Goal: Book appointment/travel/reservation

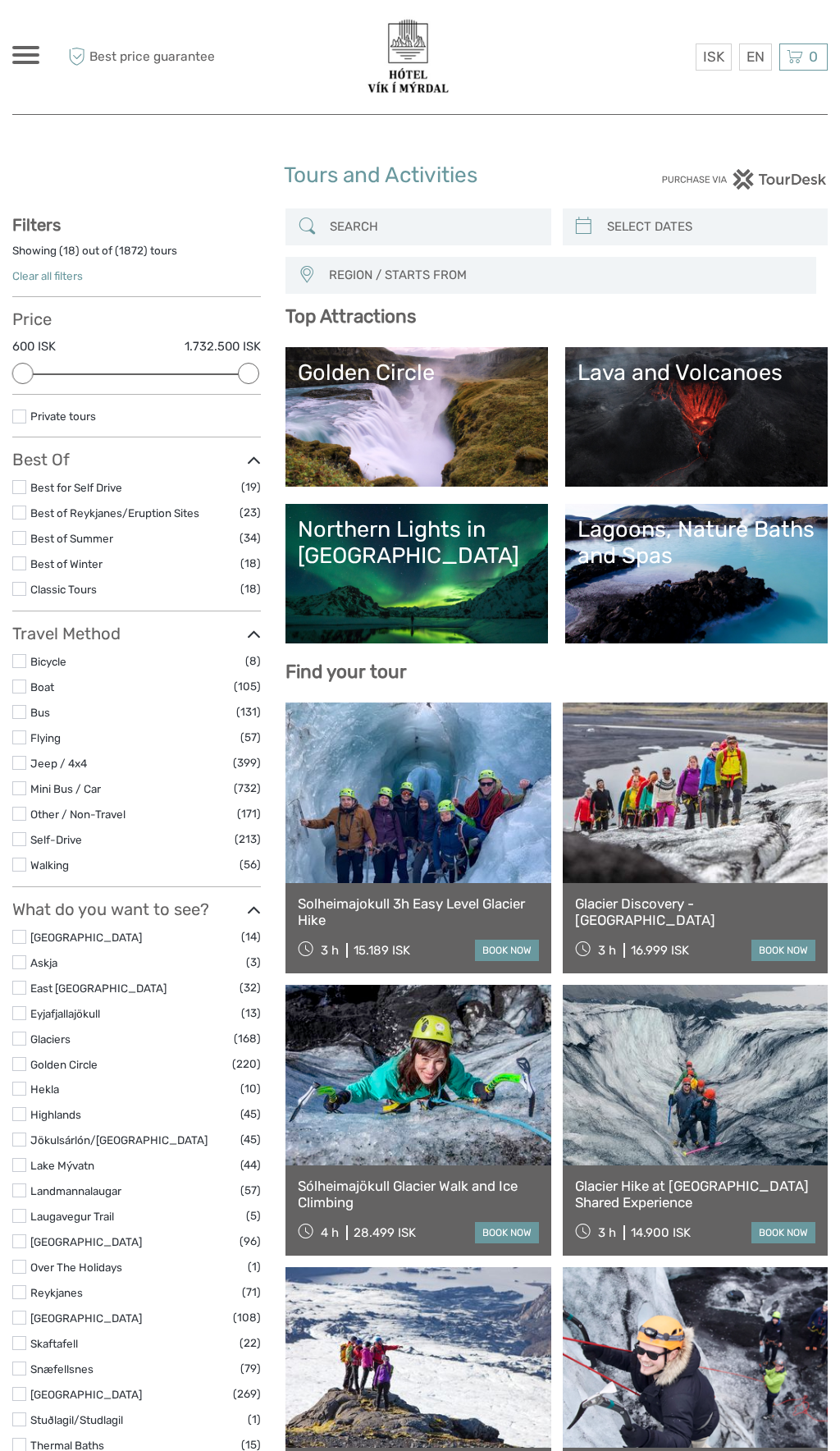
select select
click at [373, 604] on link "Northern Lights in [GEOGRAPHIC_DATA]" at bounding box center [416, 573] width 238 height 115
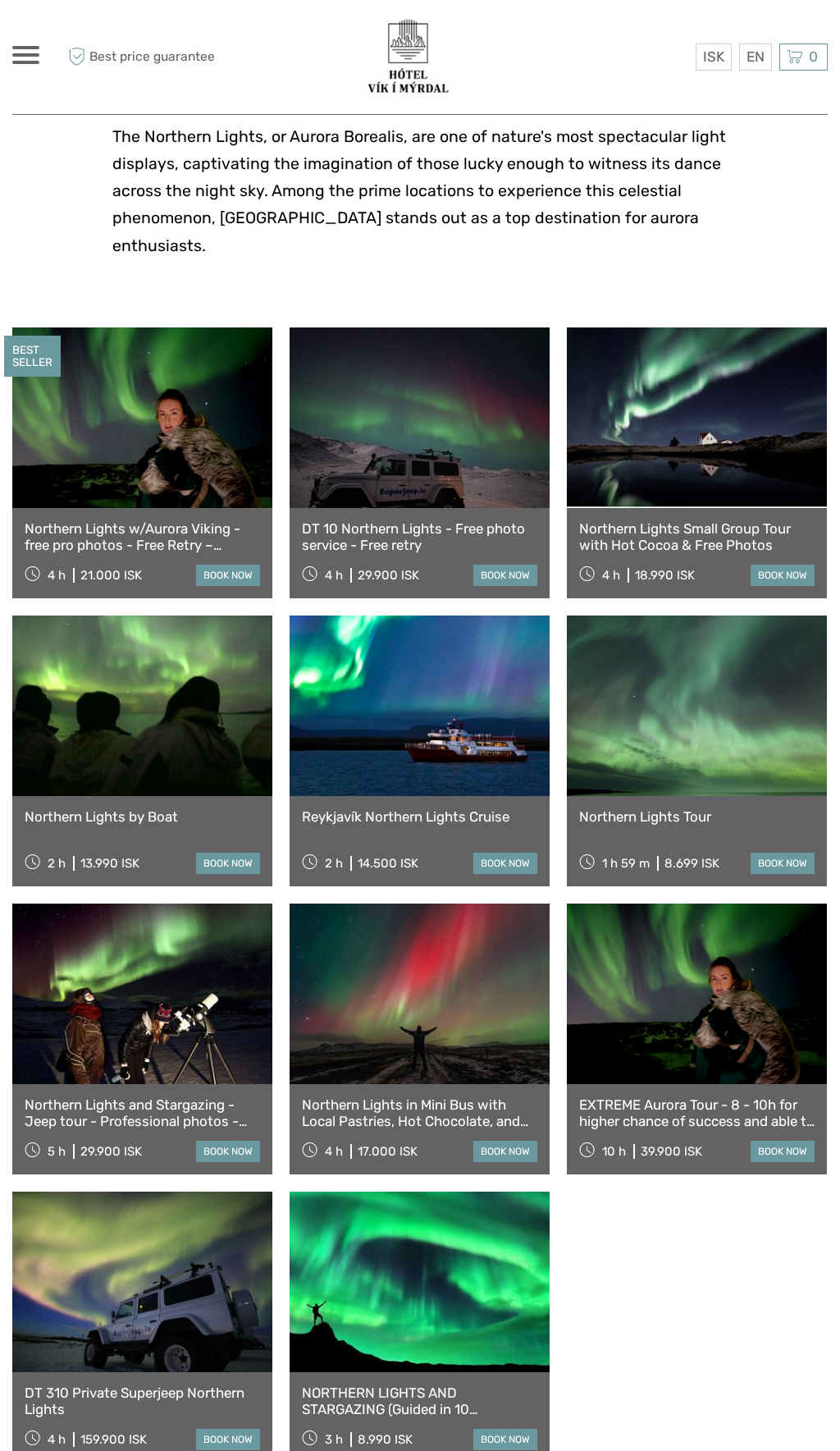
scroll to position [395, 0]
click at [625, 729] on link at bounding box center [697, 705] width 260 height 181
